Goal: Find specific page/section: Find specific page/section

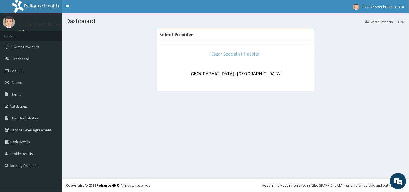
click at [213, 53] on link "Cozar Specialist Hospital" at bounding box center [236, 54] width 50 height 6
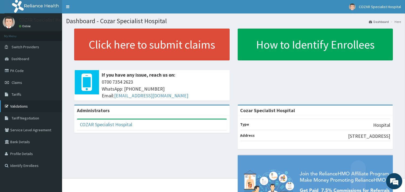
click at [21, 104] on link "Validations" at bounding box center [31, 106] width 62 height 12
